Goal: Task Accomplishment & Management: Use online tool/utility

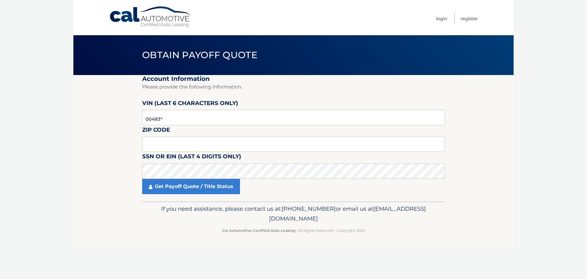
type input "004839"
type input "11003"
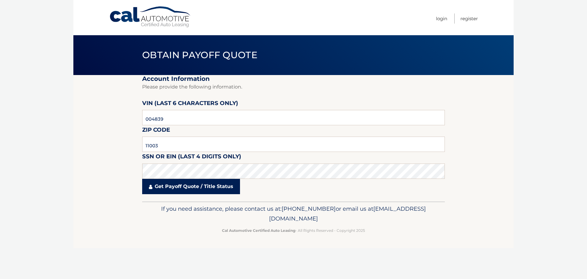
click at [170, 185] on link "Get Payoff Quote / Title Status" at bounding box center [191, 186] width 98 height 15
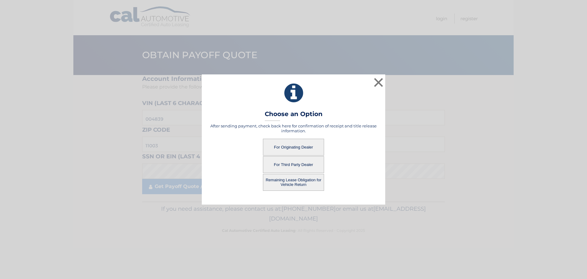
click at [298, 148] on button "For Originating Dealer" at bounding box center [293, 147] width 61 height 17
click at [289, 180] on button "Remaining Lease Obligation for Vehicle Return" at bounding box center [293, 182] width 61 height 17
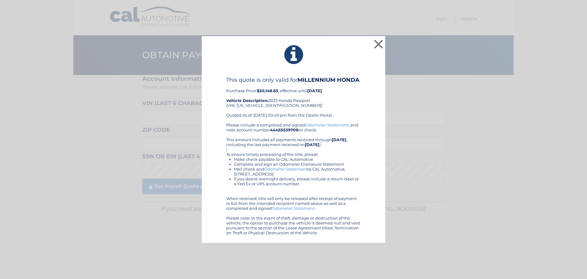
click at [298, 148] on div "Please include a completed and signed Odometer Statement , and note account num…" at bounding box center [293, 178] width 135 height 113
click at [381, 40] on button "×" at bounding box center [379, 44] width 12 height 12
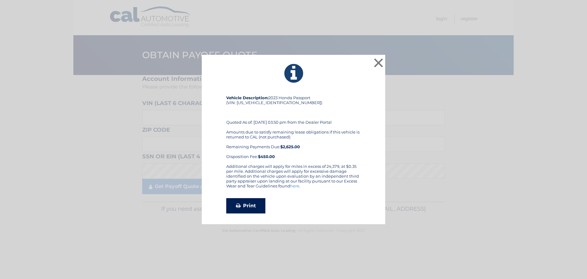
click at [246, 203] on link "Print" at bounding box center [245, 205] width 39 height 15
click at [379, 62] on button "×" at bounding box center [379, 63] width 12 height 12
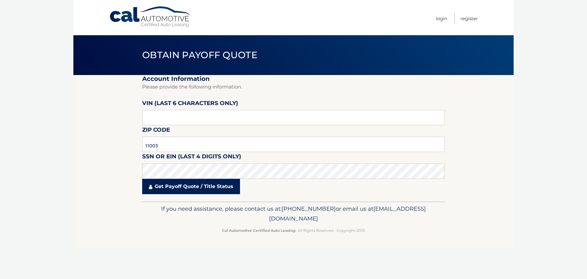
click at [191, 185] on link "Get Payoff Quote / Title Status" at bounding box center [191, 186] width 98 height 15
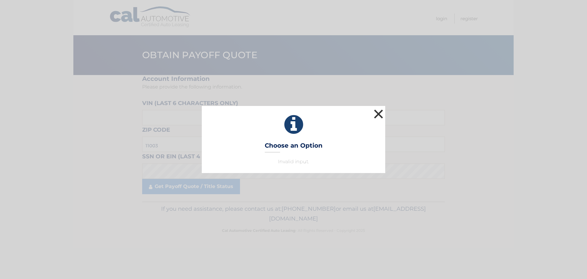
click at [377, 110] on button "×" at bounding box center [379, 114] width 12 height 12
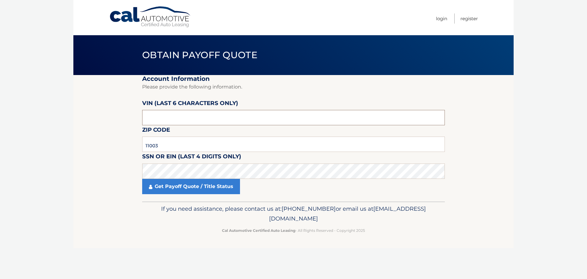
click at [185, 120] on input "text" at bounding box center [293, 117] width 303 height 15
type input "004839"
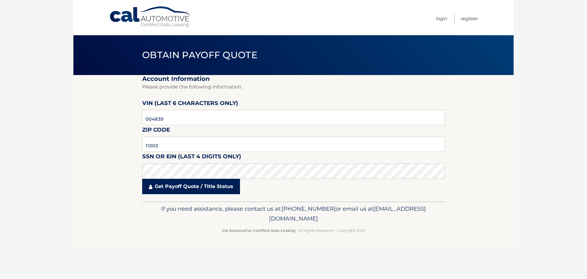
click at [176, 187] on link "Get Payoff Quote / Title Status" at bounding box center [191, 186] width 98 height 15
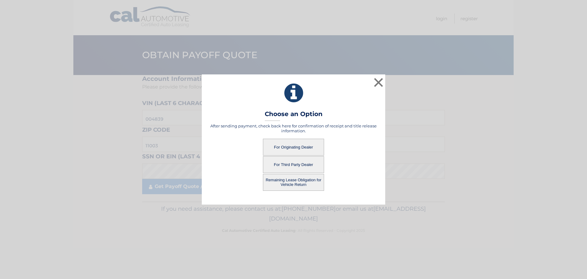
click at [293, 145] on button "For Originating Dealer" at bounding box center [293, 147] width 61 height 17
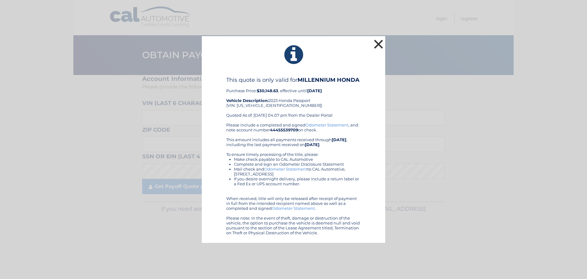
click at [380, 41] on button "×" at bounding box center [379, 44] width 12 height 12
